Goal: Information Seeking & Learning: Learn about a topic

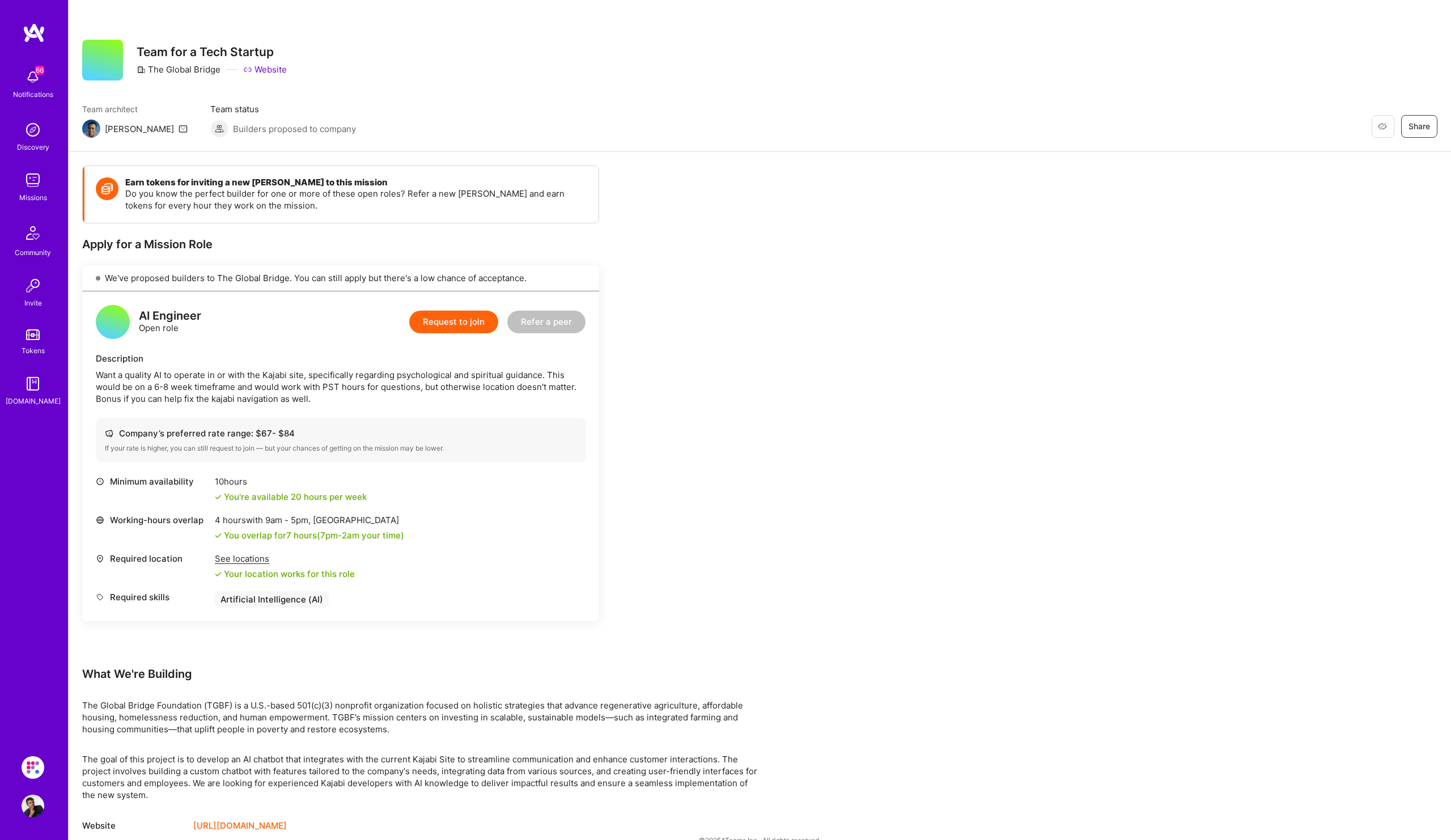
click at [41, 190] on img at bounding box center [33, 180] width 23 height 23
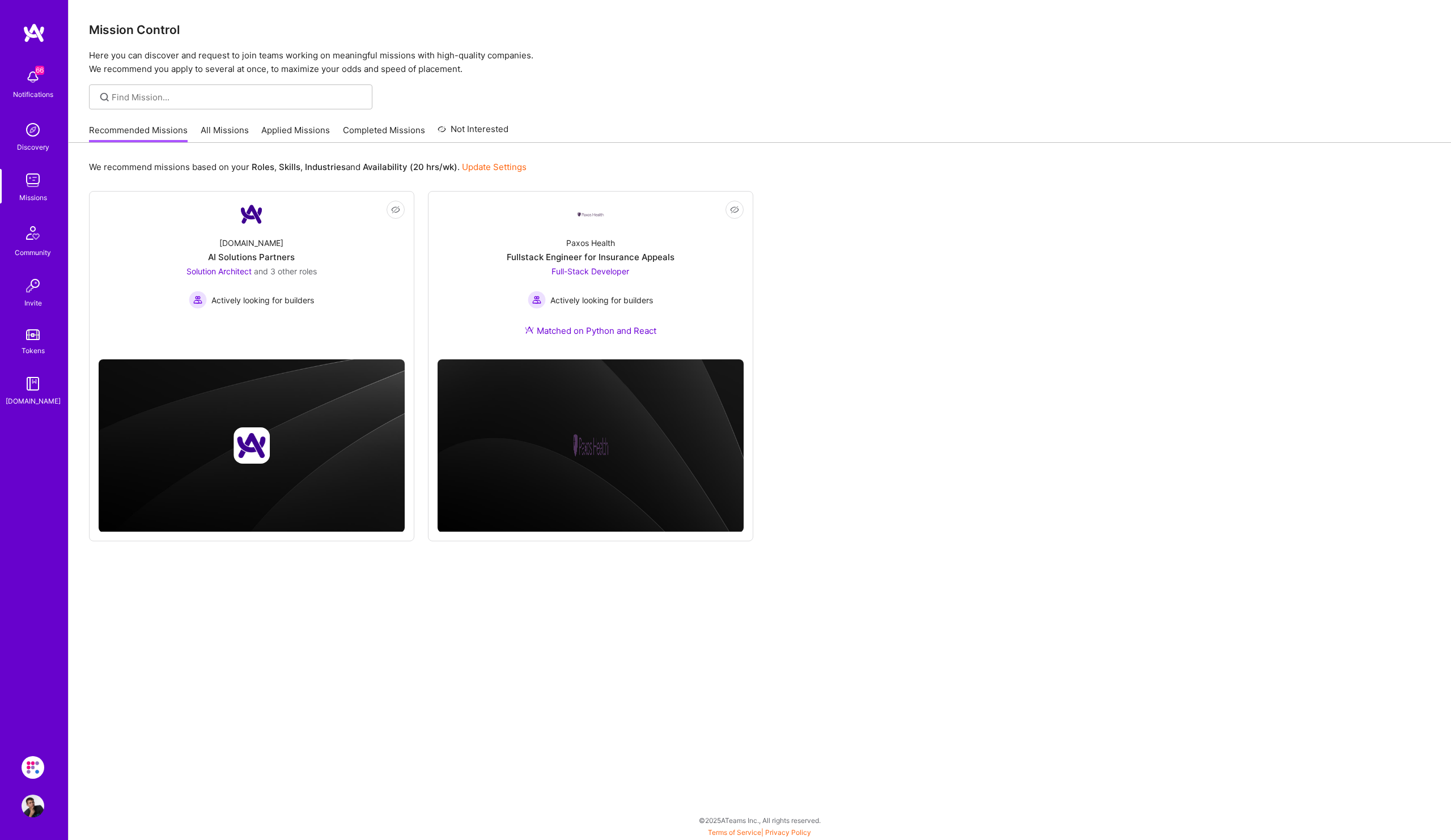
click at [233, 137] on link "All Missions" at bounding box center [225, 134] width 48 height 19
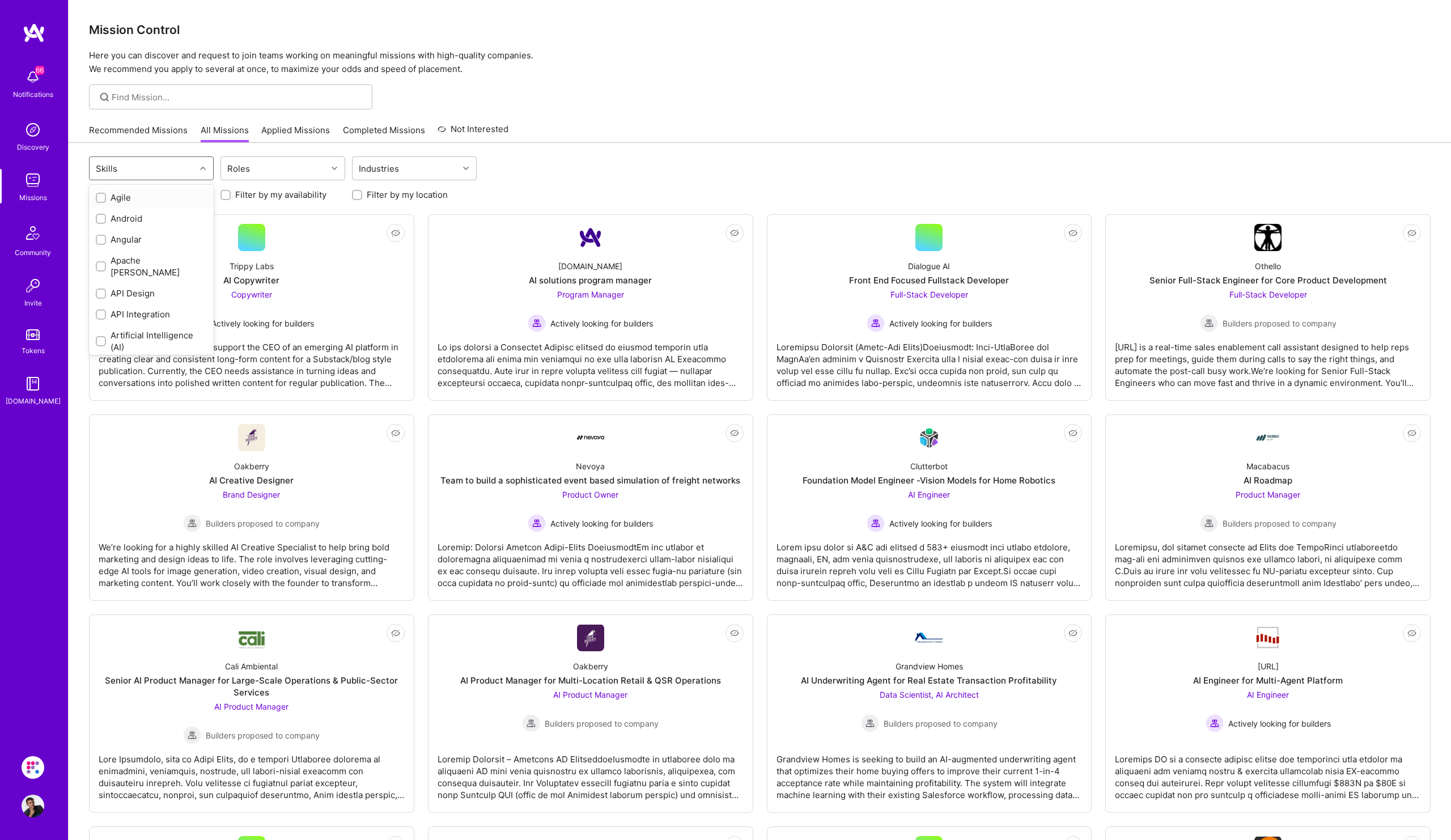
click at [200, 168] on icon at bounding box center [203, 168] width 6 height 6
click at [250, 176] on div "Roles" at bounding box center [239, 168] width 29 height 17
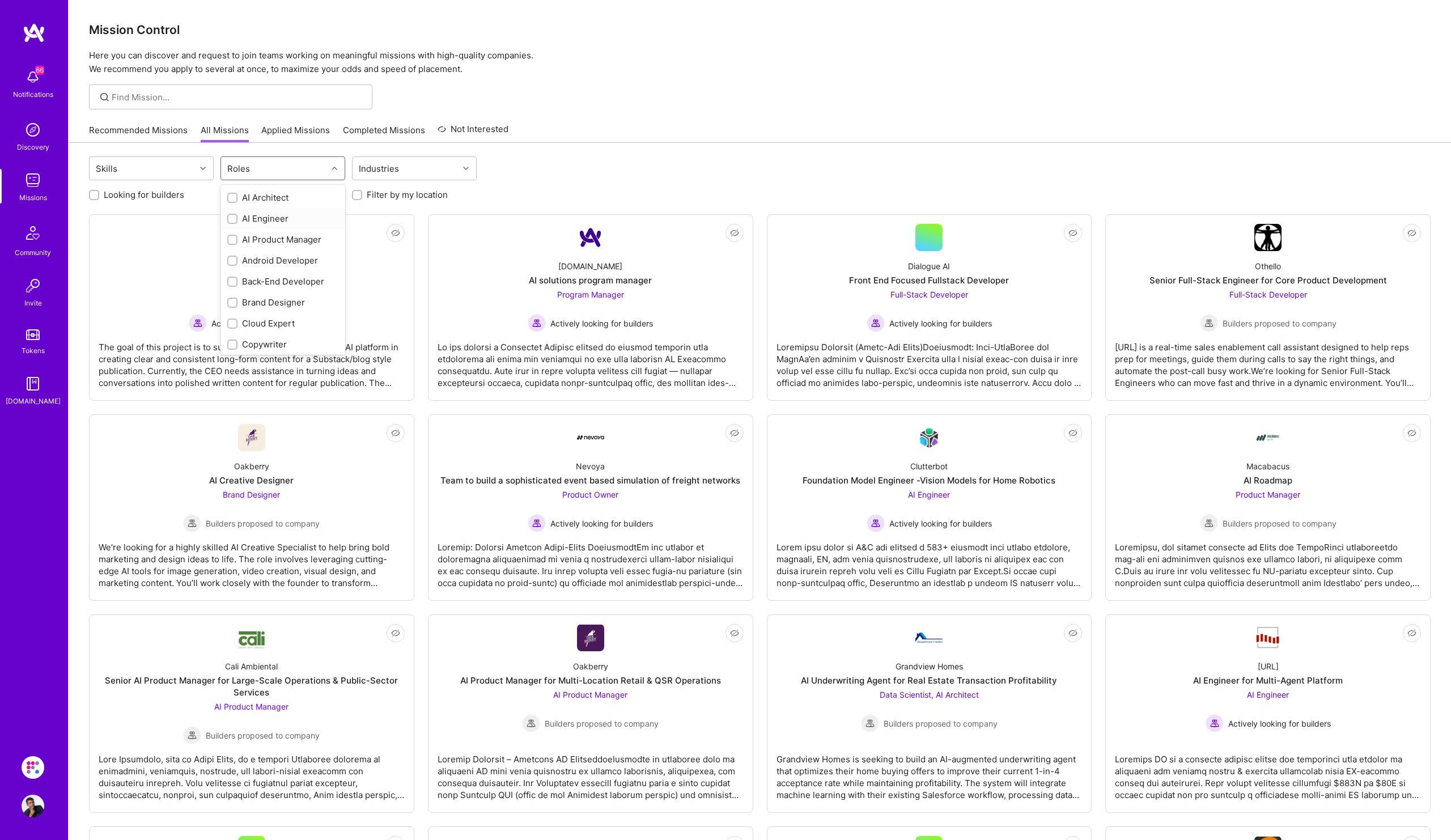
click at [231, 211] on div "AI Engineer" at bounding box center [283, 219] width 125 height 21
checkbox input "true"
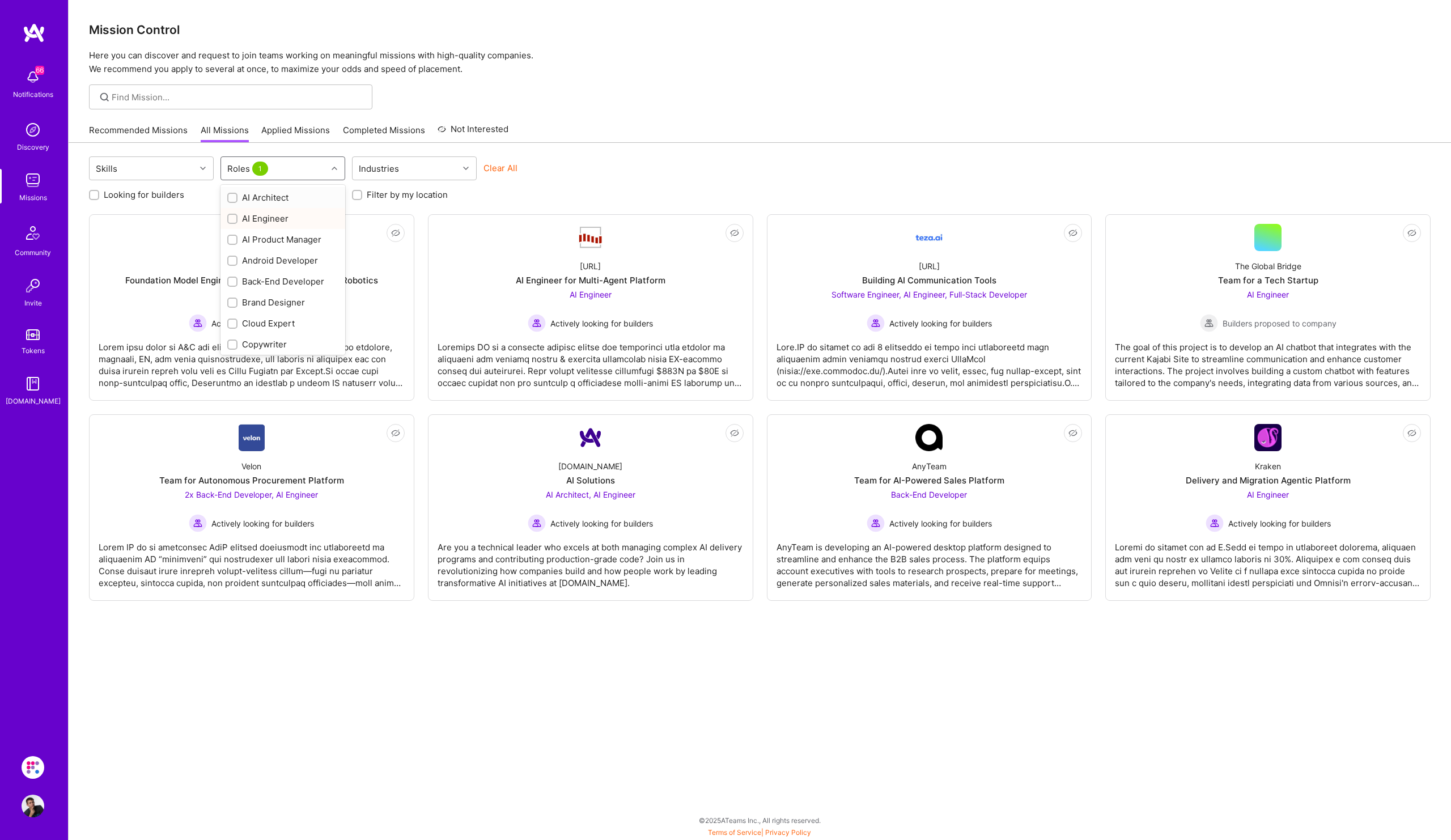
click at [235, 196] on input "checkbox" at bounding box center [233, 199] width 8 height 8
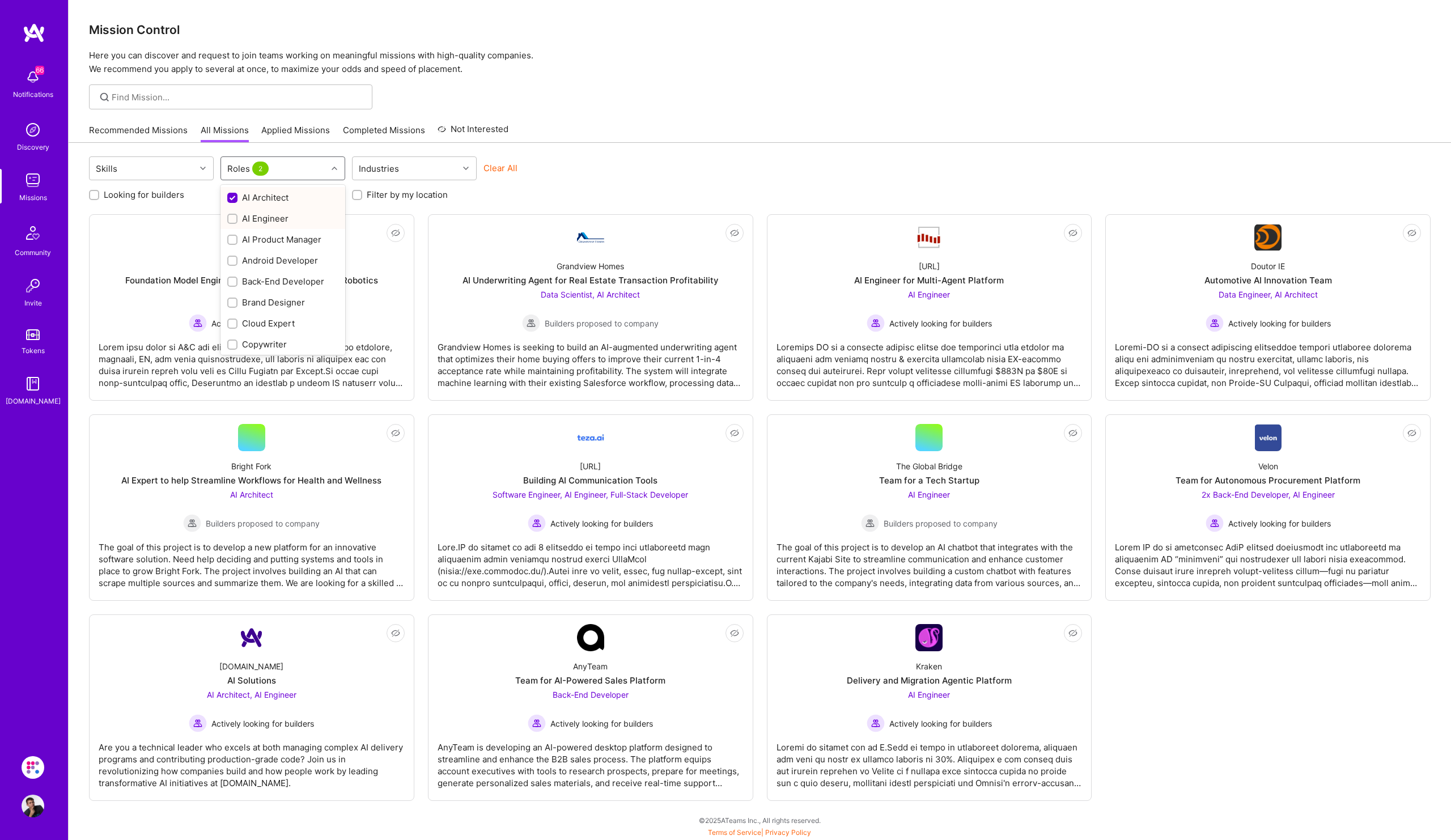
click at [235, 196] on input "checkbox" at bounding box center [233, 198] width 10 height 10
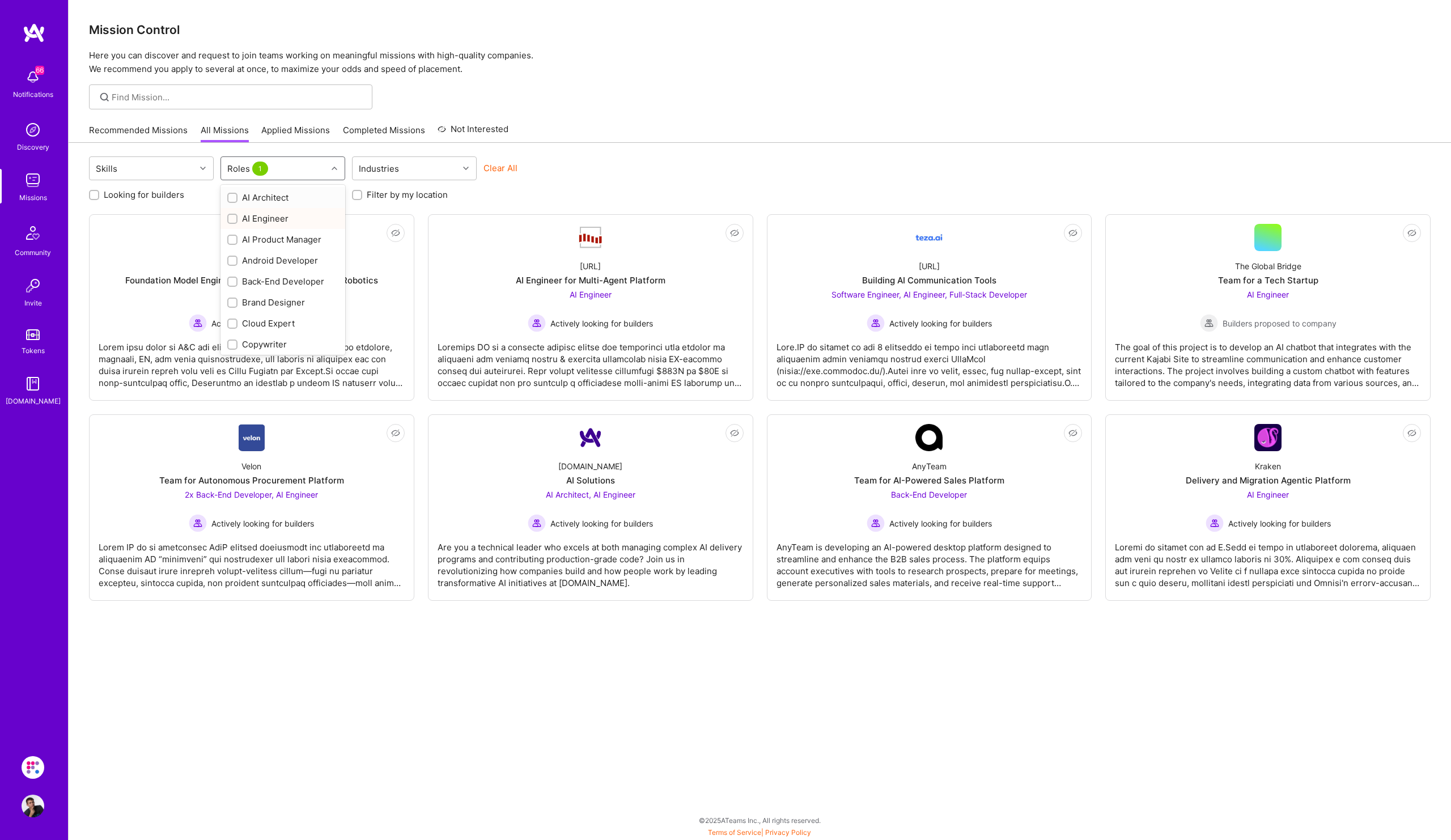
click at [235, 196] on input "checkbox" at bounding box center [233, 199] width 8 height 8
checkbox input "true"
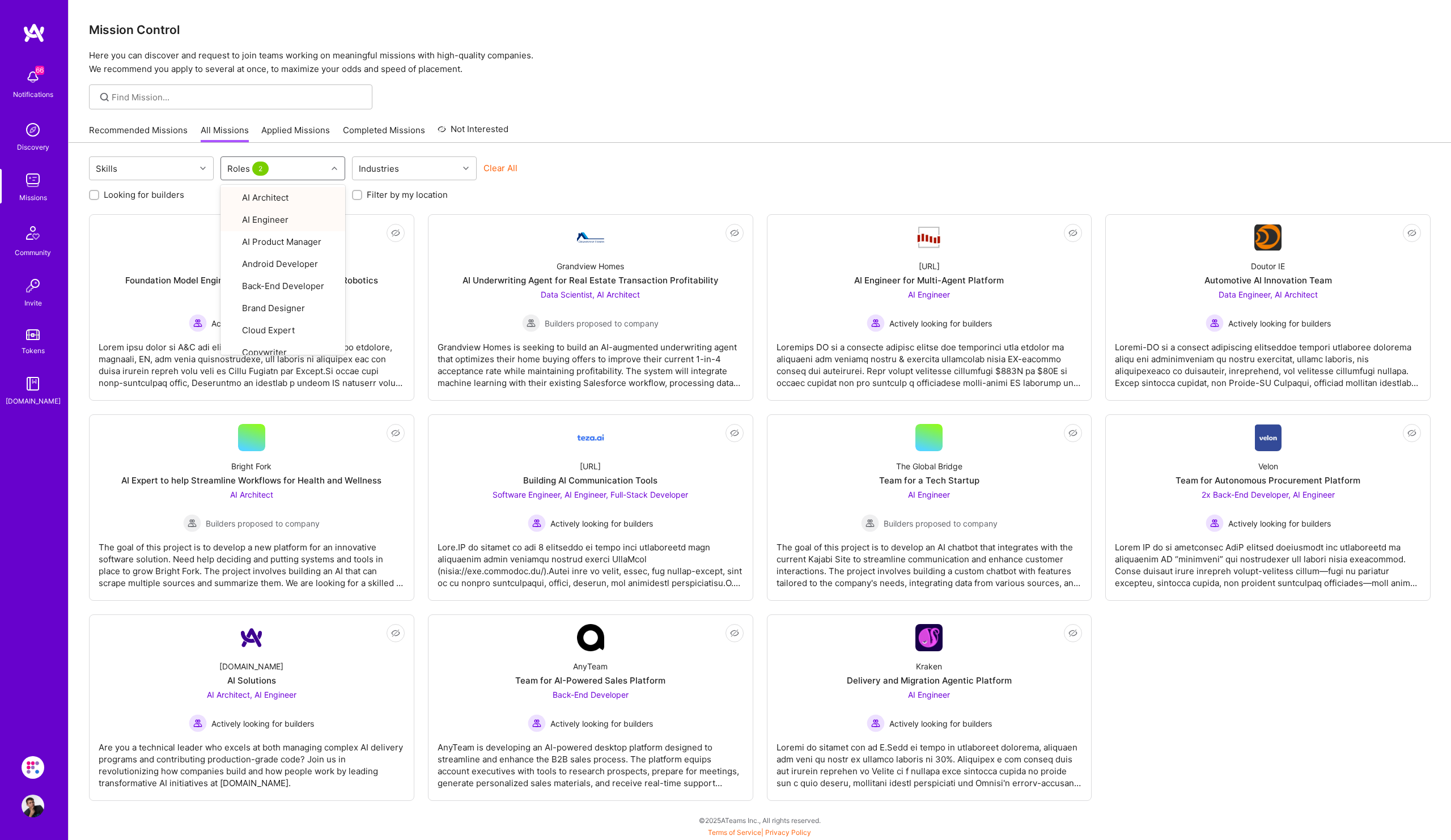
click at [560, 156] on div "Skills option AI Architect, selected. option AI Architect focused, 1 of 27. 27 …" at bounding box center [760, 169] width 1342 height 27
click at [260, 302] on div "AI Engineer Actively looking for builders" at bounding box center [251, 310] width 125 height 44
click at [897, 341] on div at bounding box center [929, 360] width 306 height 56
click at [277, 483] on div "AI Expert to help Streamline Workflows for Health and Wellness" at bounding box center [251, 480] width 260 height 12
click at [657, 523] on div "Actively looking for builders" at bounding box center [590, 523] width 195 height 18
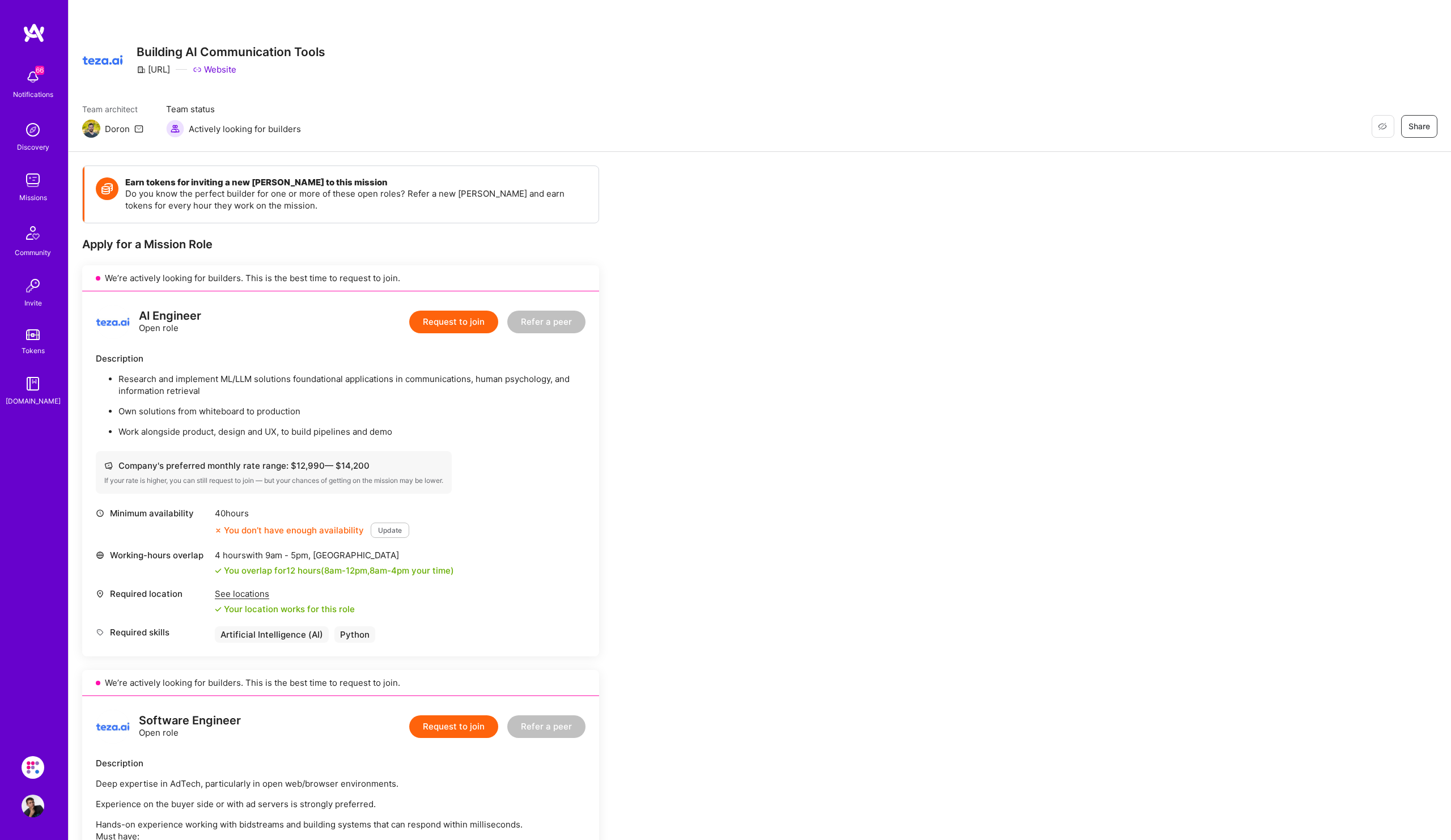
click at [47, 195] on div "Missions" at bounding box center [33, 197] width 28 height 12
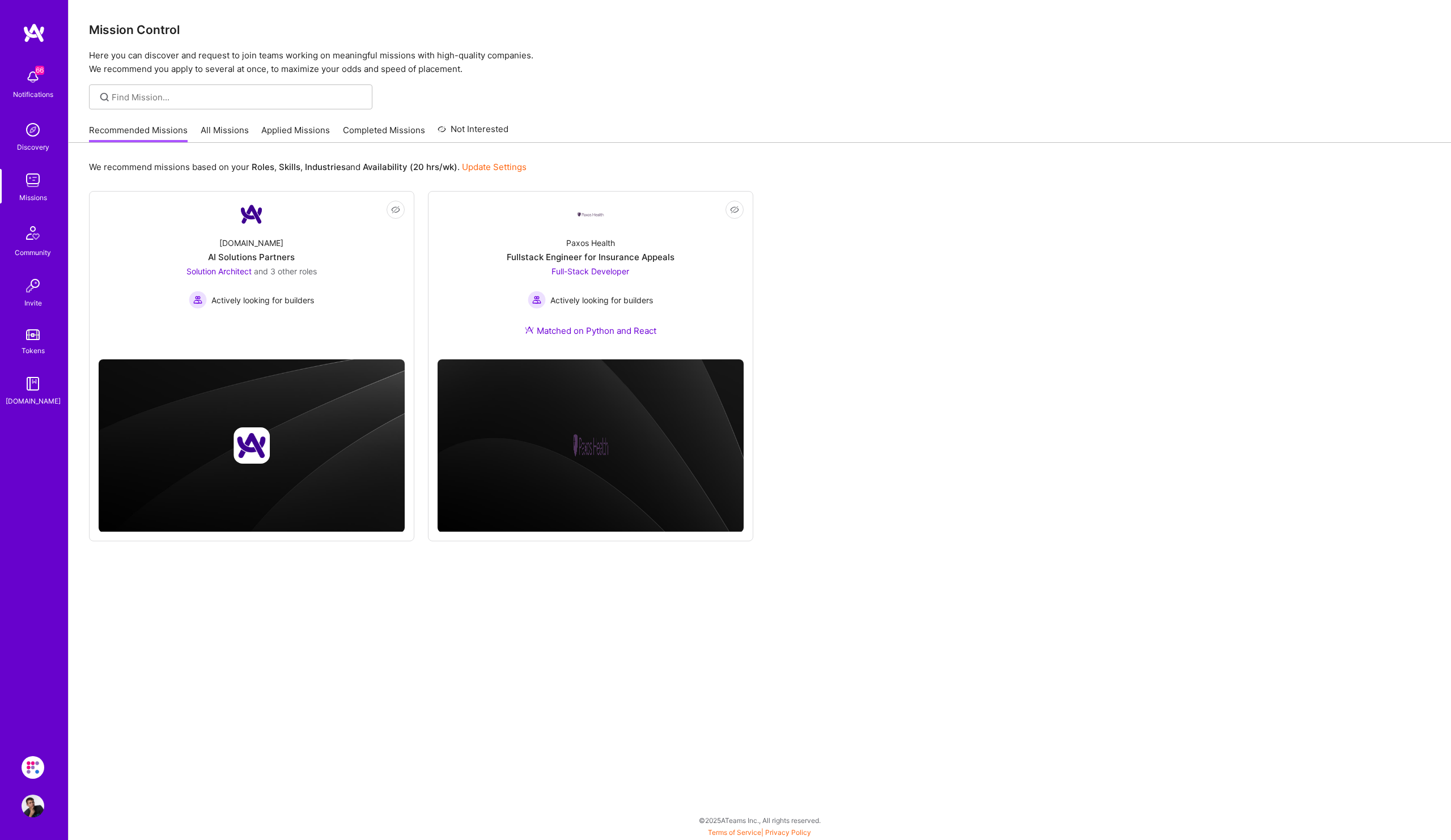
click at [295, 128] on link "Applied Missions" at bounding box center [295, 134] width 68 height 19
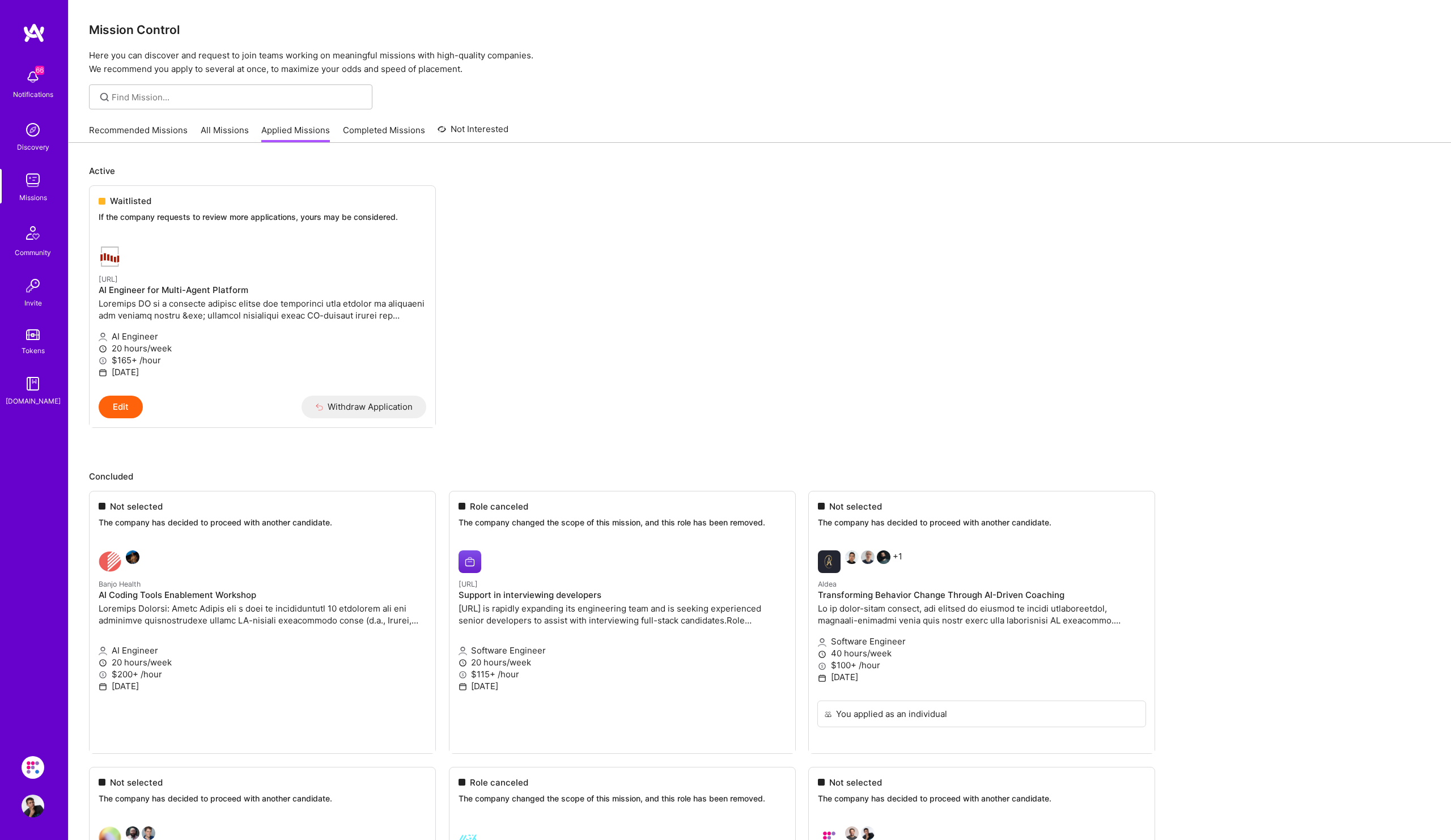
click at [391, 129] on link "Completed Missions" at bounding box center [384, 134] width 82 height 19
